Goal: Transaction & Acquisition: Purchase product/service

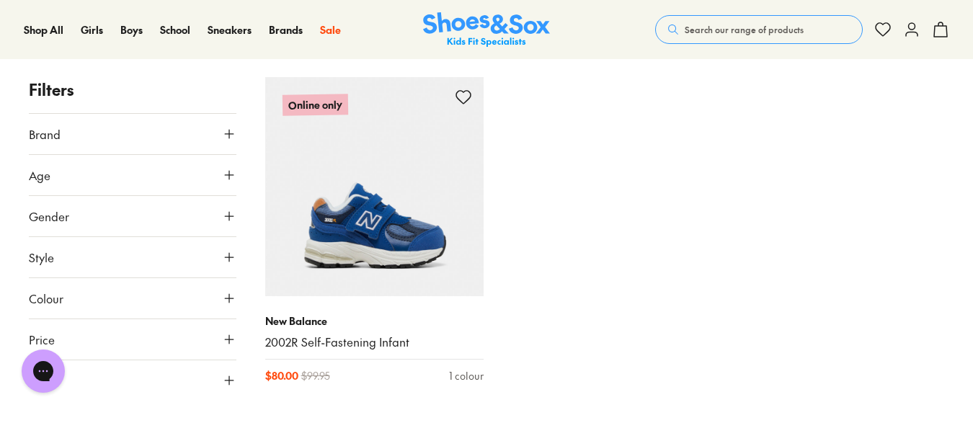
drag, startPoint x: 0, startPoint y: 0, endPoint x: 727, endPoint y: 30, distance: 727.2
click at [727, 30] on span "Search our range of products" at bounding box center [744, 29] width 119 height 13
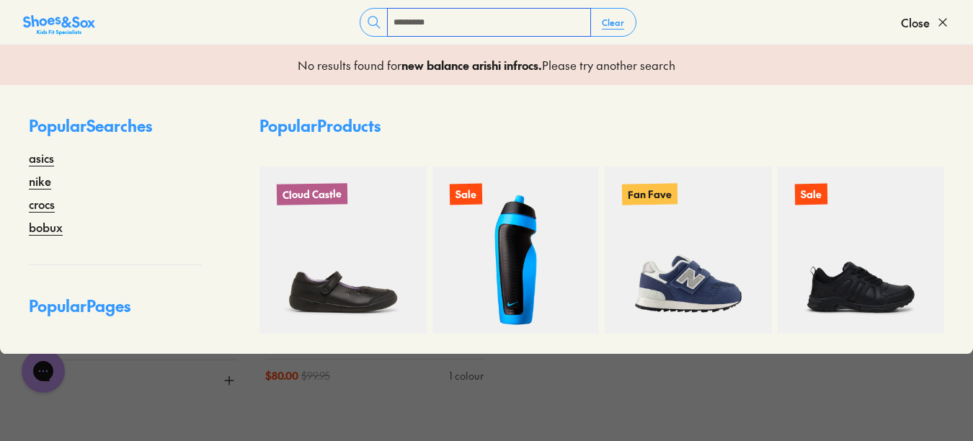
type input "*********"
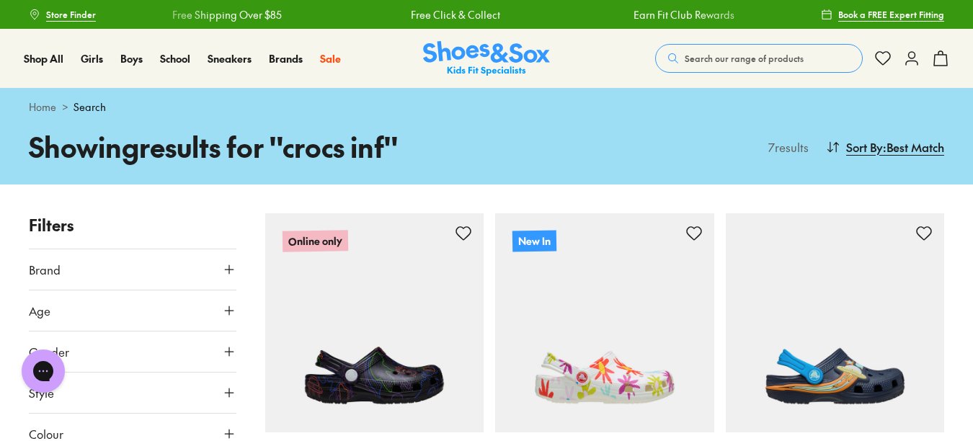
click at [724, 67] on button "Search our range of products" at bounding box center [759, 58] width 208 height 29
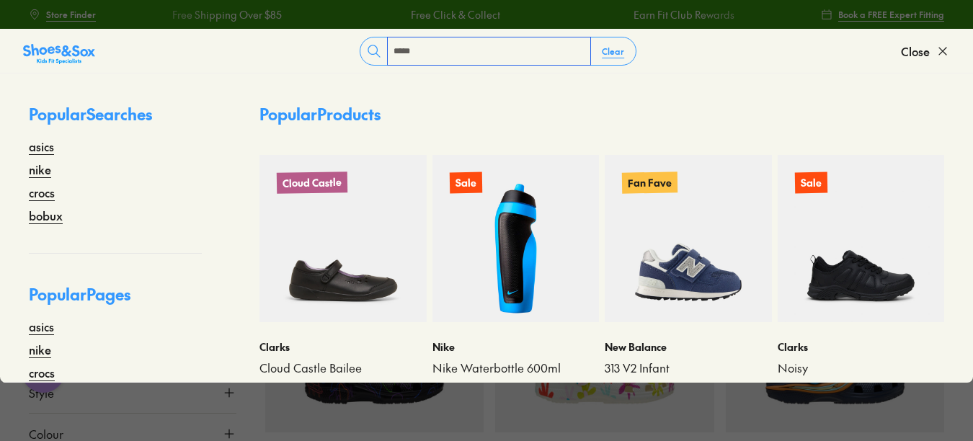
type input "*****"
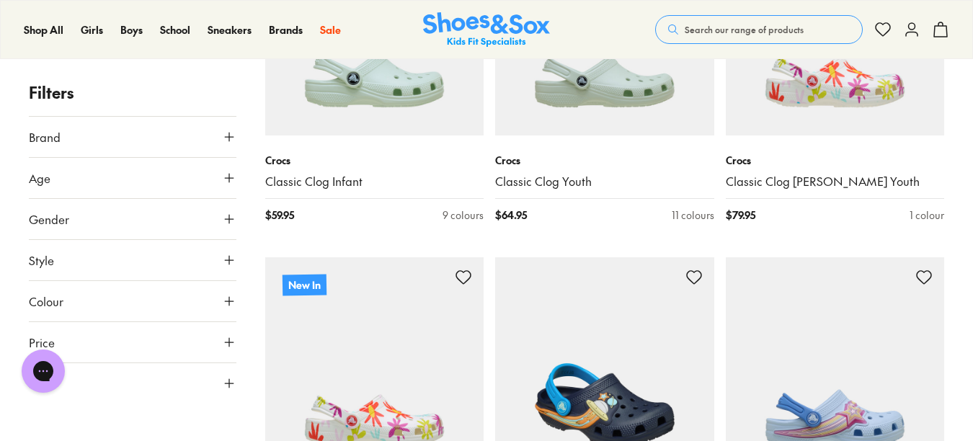
scroll to position [455, 0]
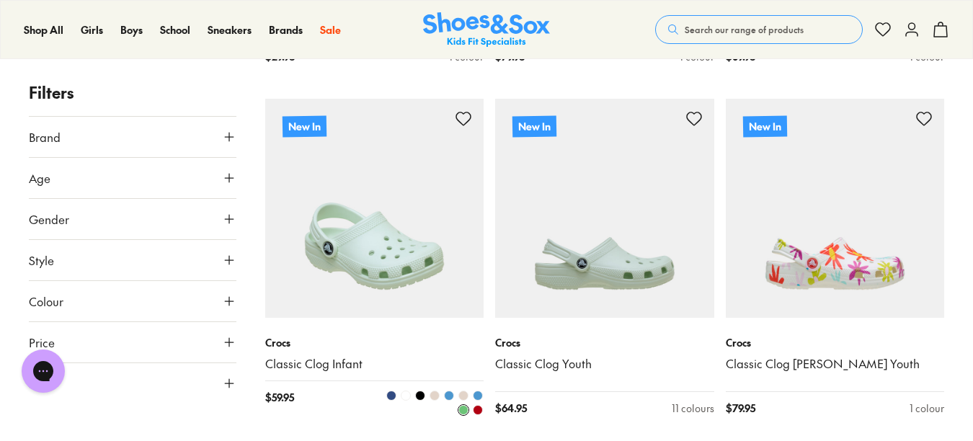
click at [451, 249] on img at bounding box center [374, 208] width 219 height 219
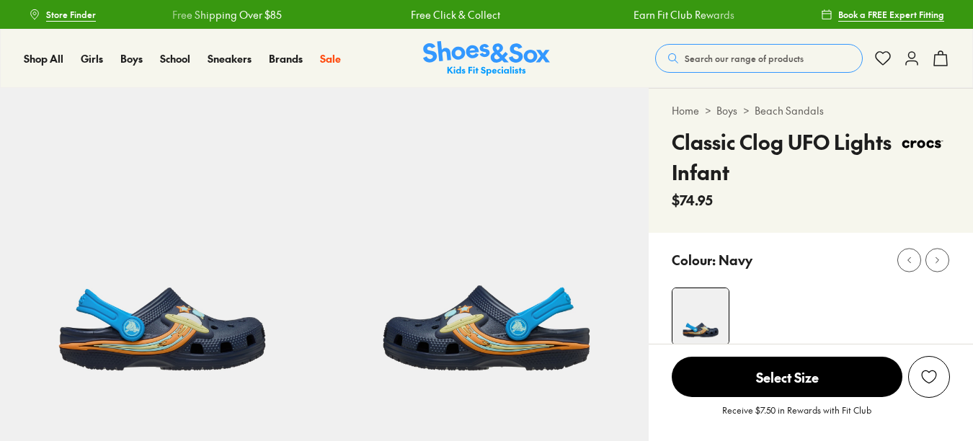
select select "*"
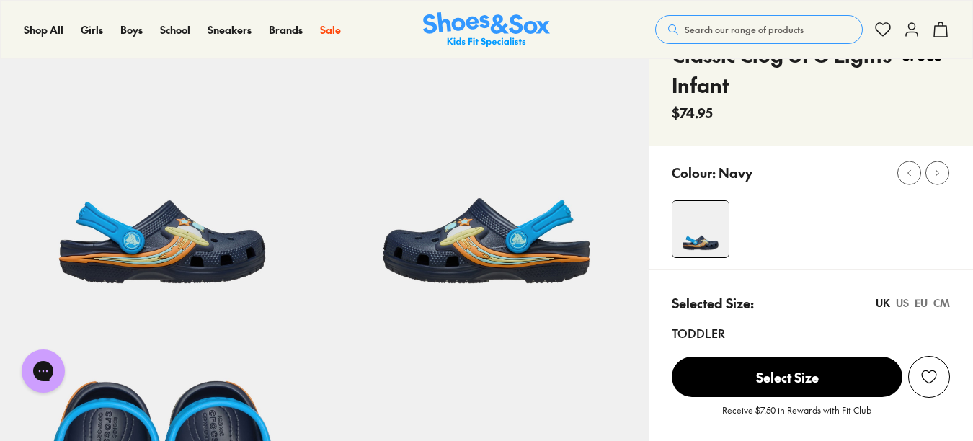
scroll to position [89, 0]
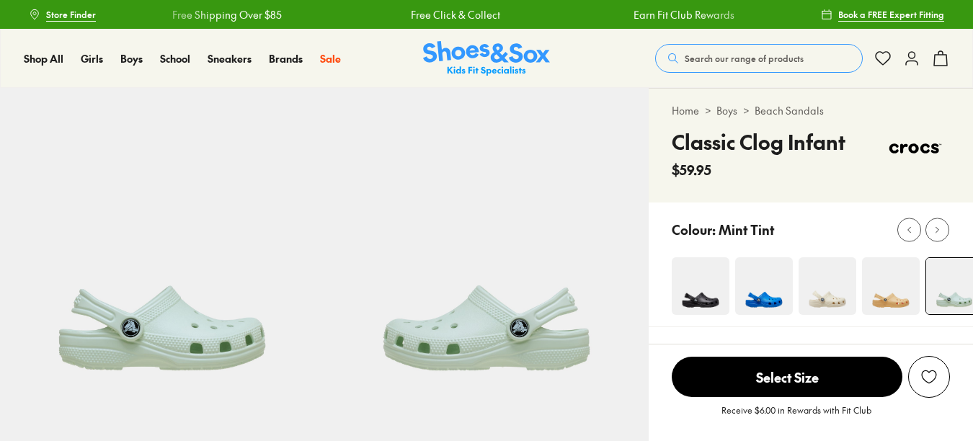
select select "*"
click at [771, 298] on img at bounding box center [764, 286] width 58 height 58
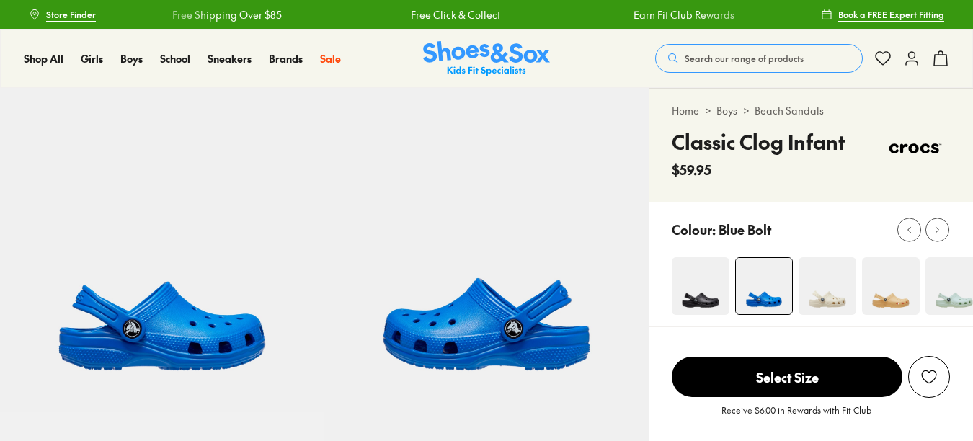
select select "*"
click at [833, 302] on img at bounding box center [828, 286] width 58 height 58
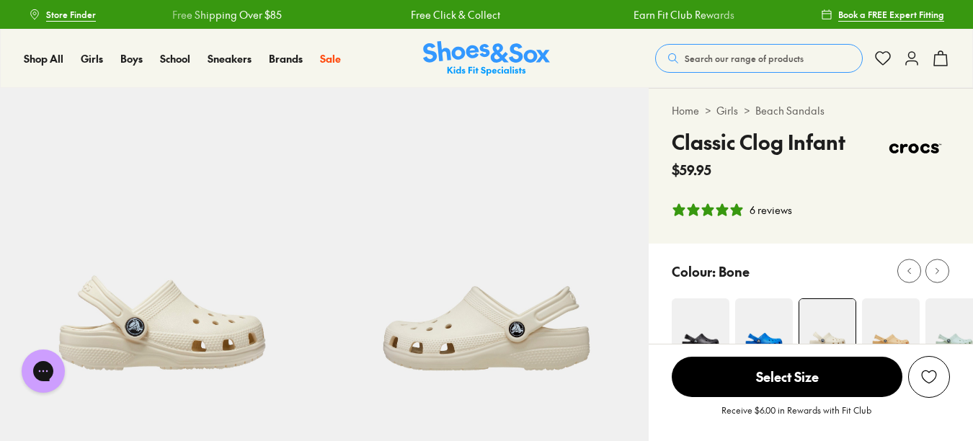
select select "*"
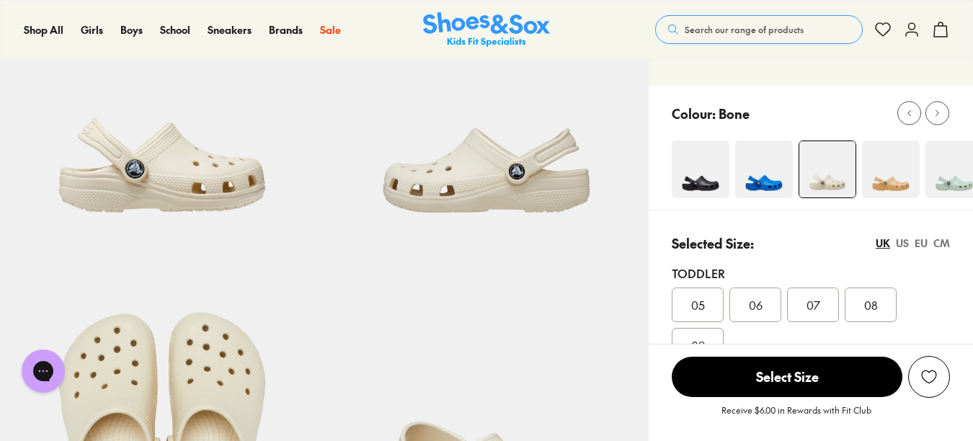
scroll to position [104, 0]
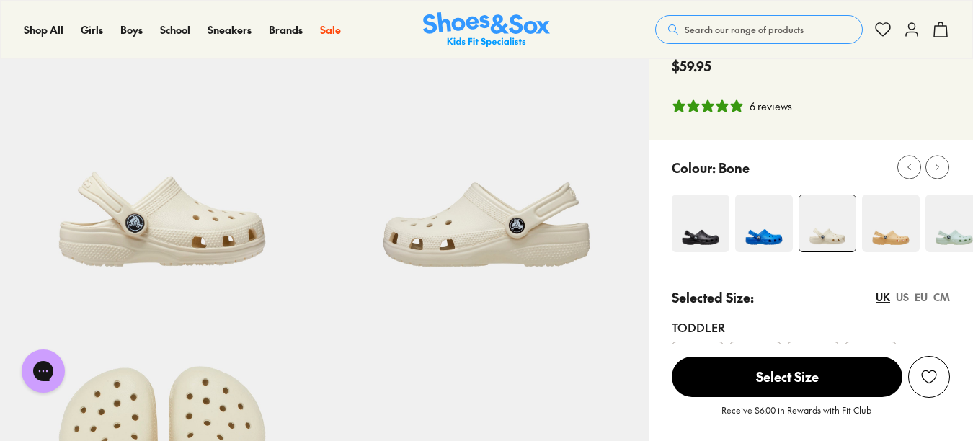
click at [895, 231] on img at bounding box center [891, 224] width 58 height 58
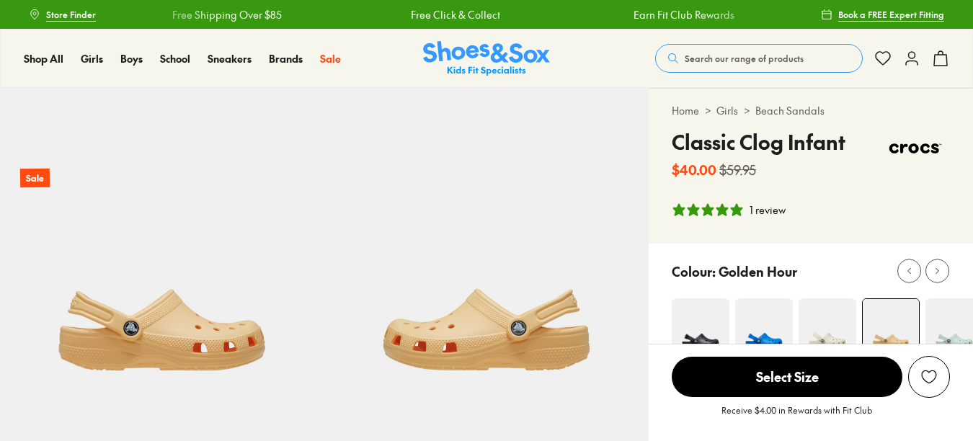
select select "*"
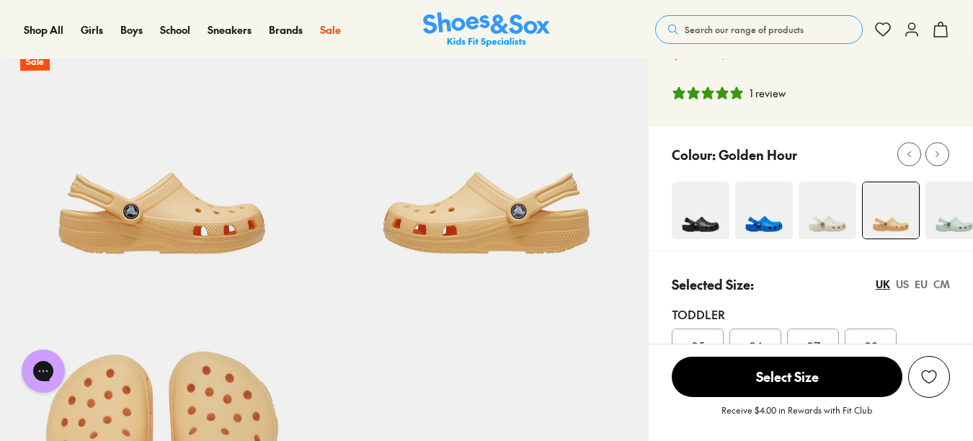
scroll to position [120, 0]
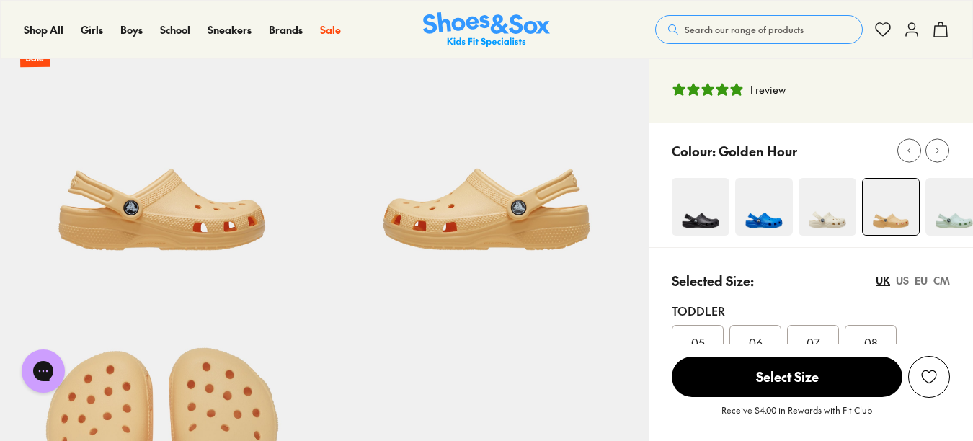
click at [962, 214] on img at bounding box center [955, 207] width 58 height 58
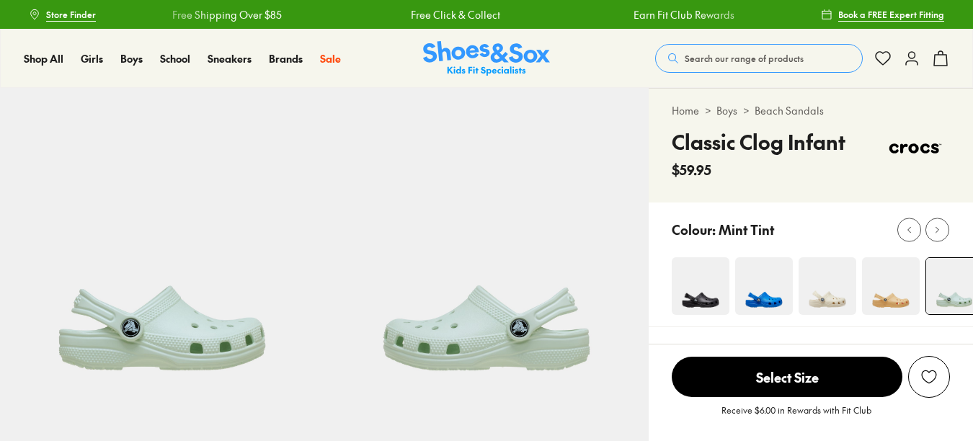
select select "*"
